Goal: Use online tool/utility: Use online tool/utility

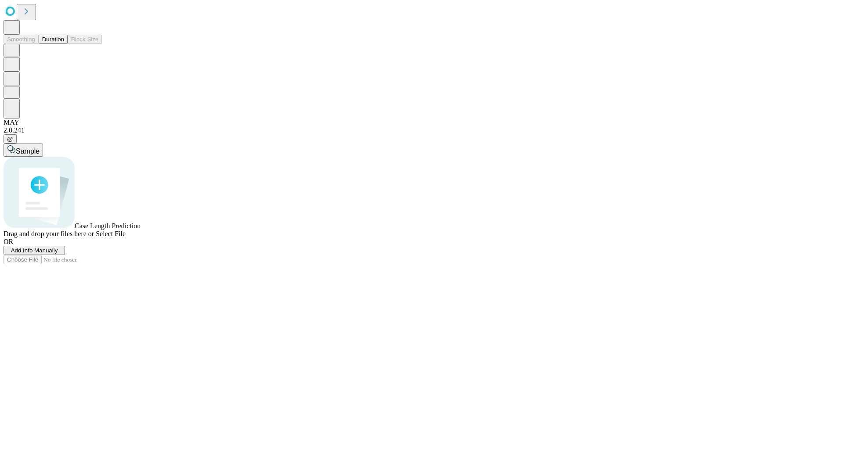
click at [64, 44] on button "Duration" at bounding box center [53, 39] width 29 height 9
click at [126, 238] on span "Select File" at bounding box center [111, 233] width 30 height 7
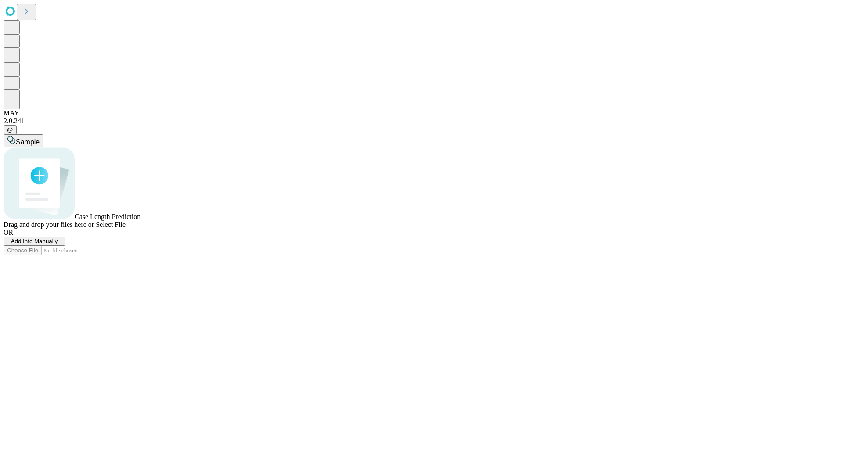
click at [126, 228] on span "Select File" at bounding box center [111, 224] width 30 height 7
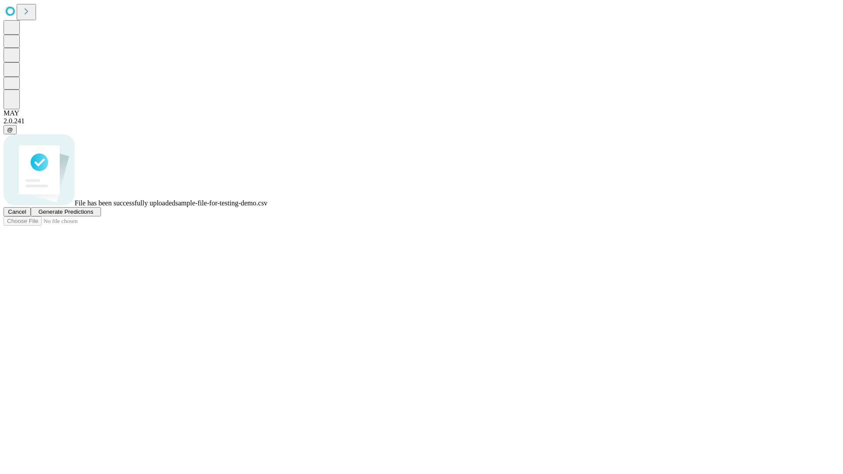
click at [93, 215] on span "Generate Predictions" at bounding box center [65, 212] width 55 height 7
